Goal: Transaction & Acquisition: Purchase product/service

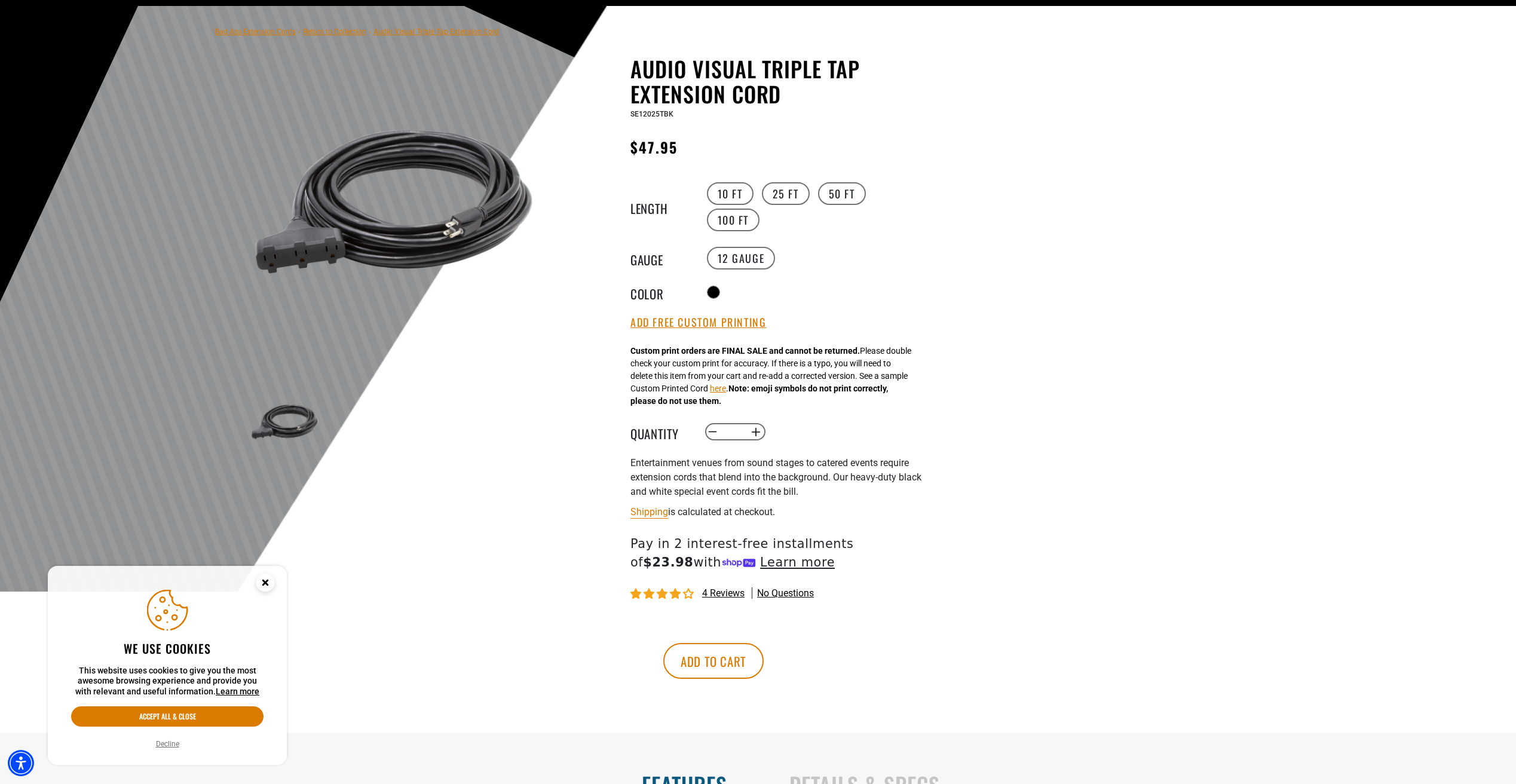
scroll to position [73, 0]
click at [754, 430] on button "Increase quantity for Audio Visual Triple Tap Extension Cord" at bounding box center [755, 431] width 18 height 21
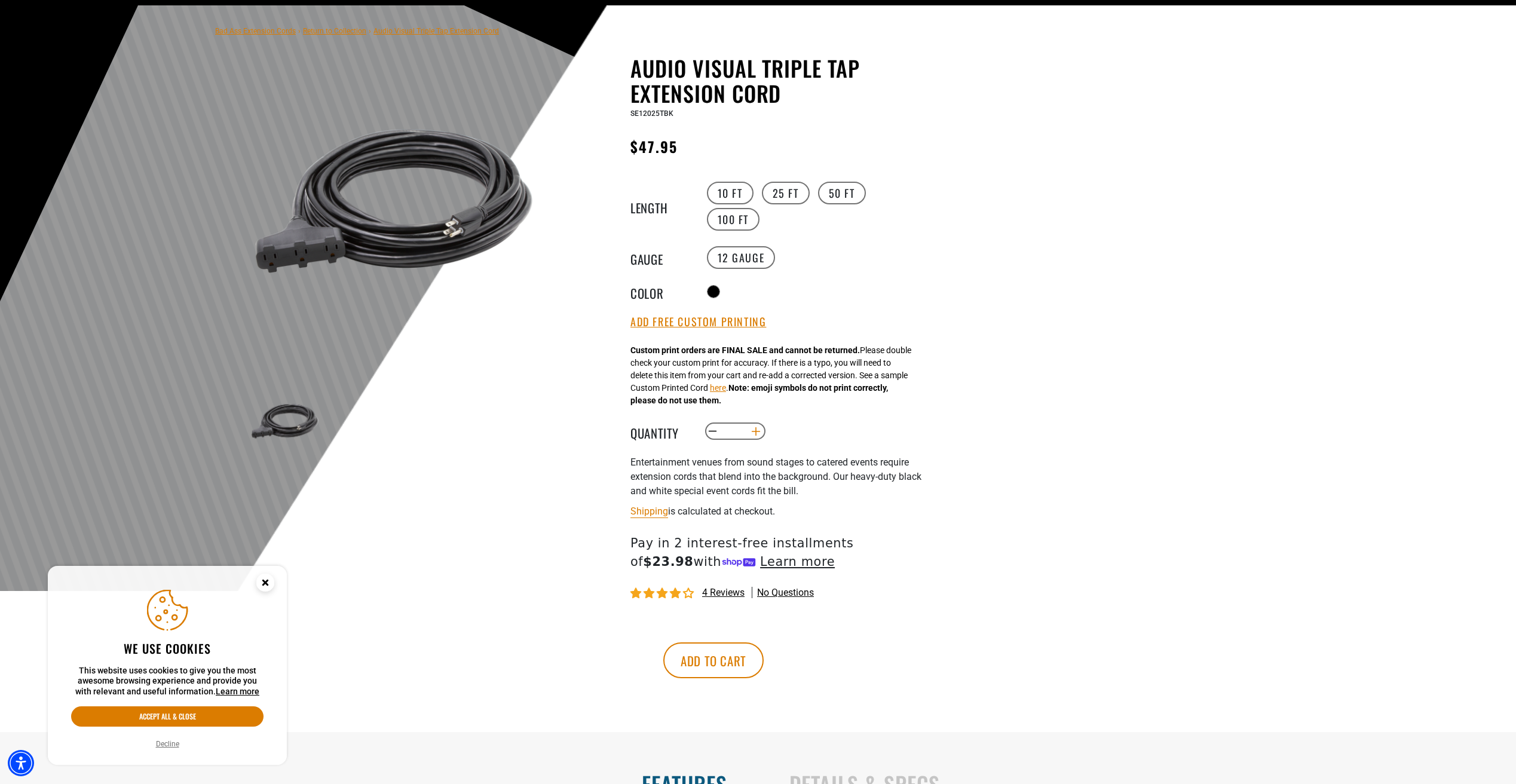
click at [754, 430] on button "Increase quantity for Audio Visual Triple Tap Extension Cord" at bounding box center [755, 431] width 18 height 21
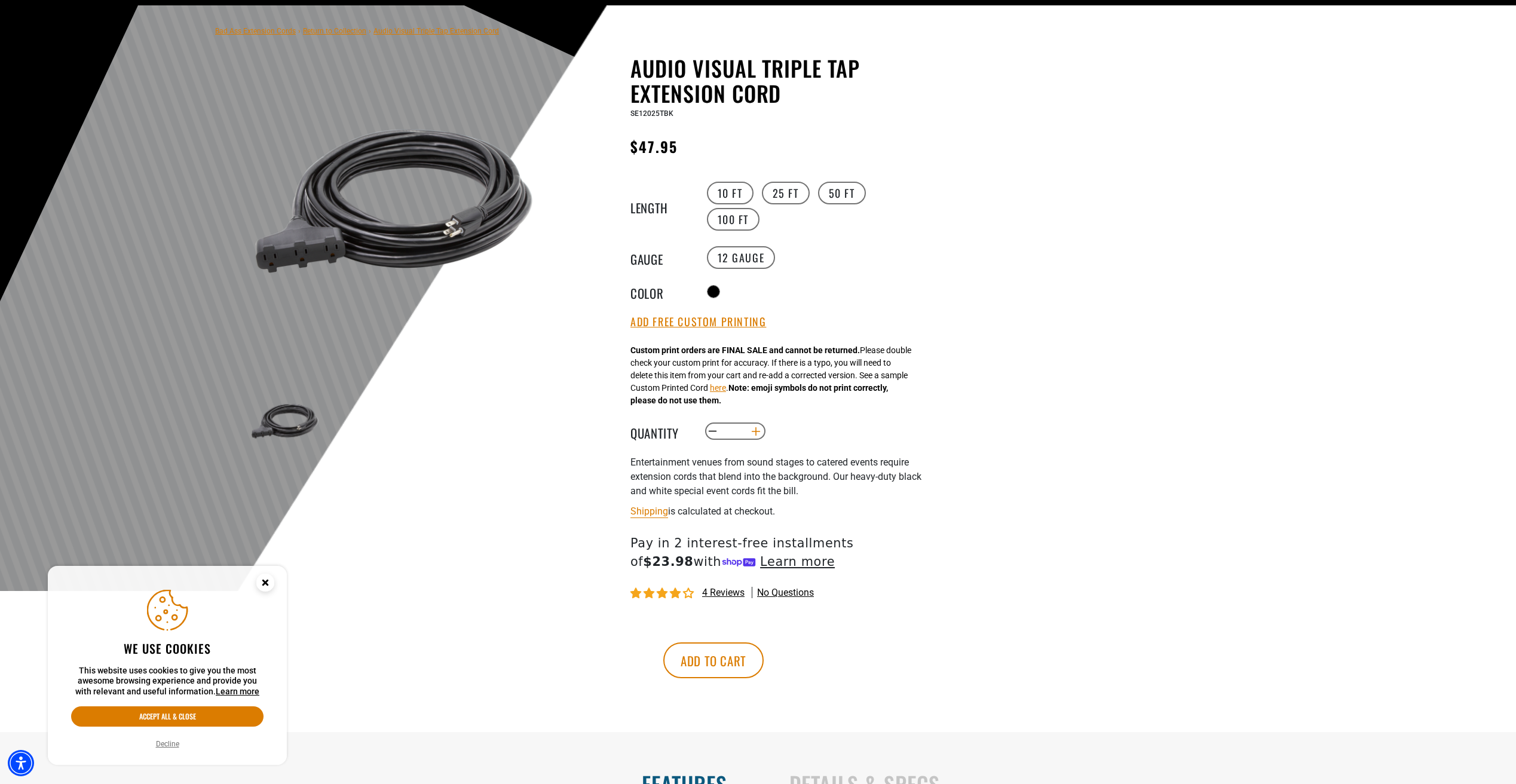
click at [754, 430] on button "Increase quantity for Audio Visual Triple Tap Extension Cord" at bounding box center [755, 431] width 18 height 21
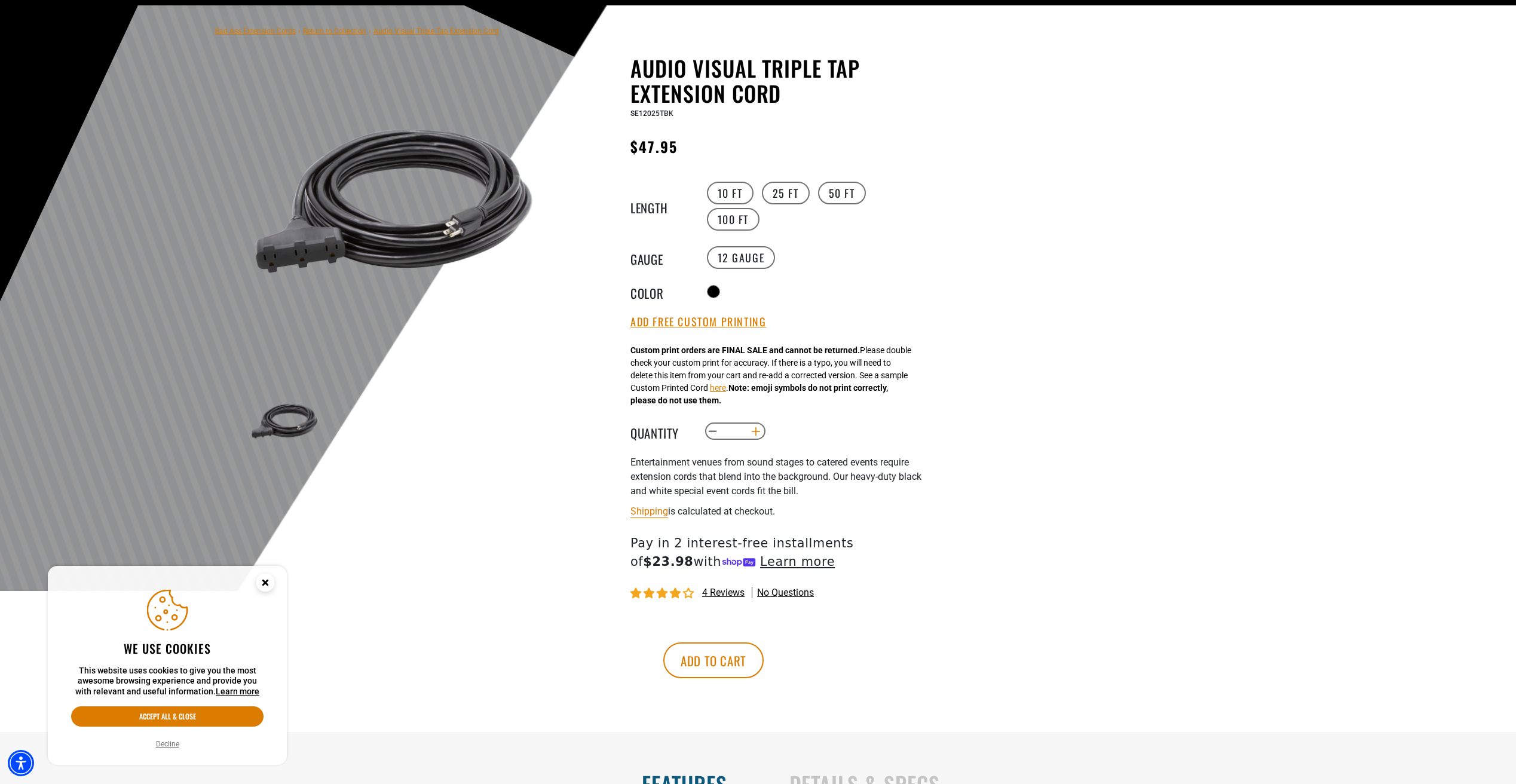
click at [754, 430] on button "Increase quantity for Audio Visual Triple Tap Extension Cord" at bounding box center [755, 431] width 18 height 21
type input "**"
